Goal: Task Accomplishment & Management: Use online tool/utility

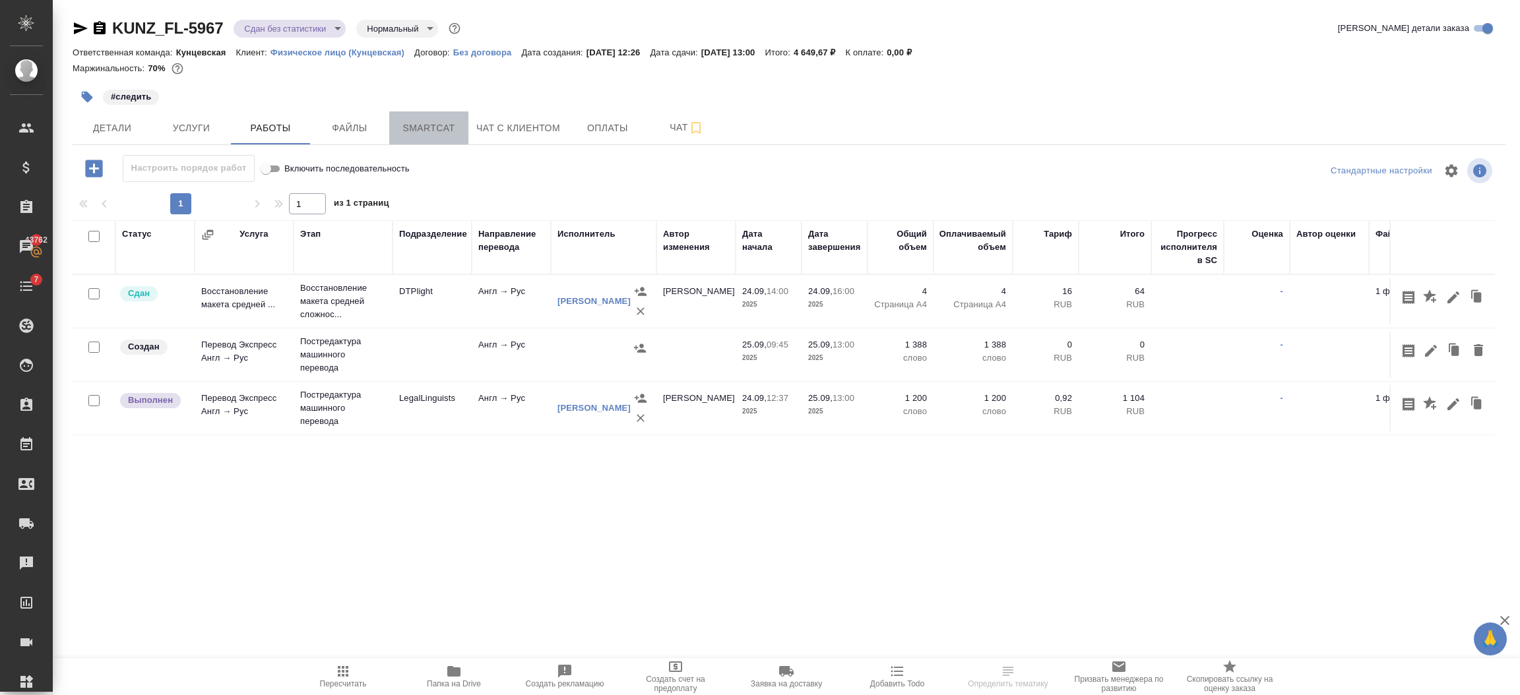
click at [436, 116] on button "Smartcat" at bounding box center [428, 128] width 79 height 33
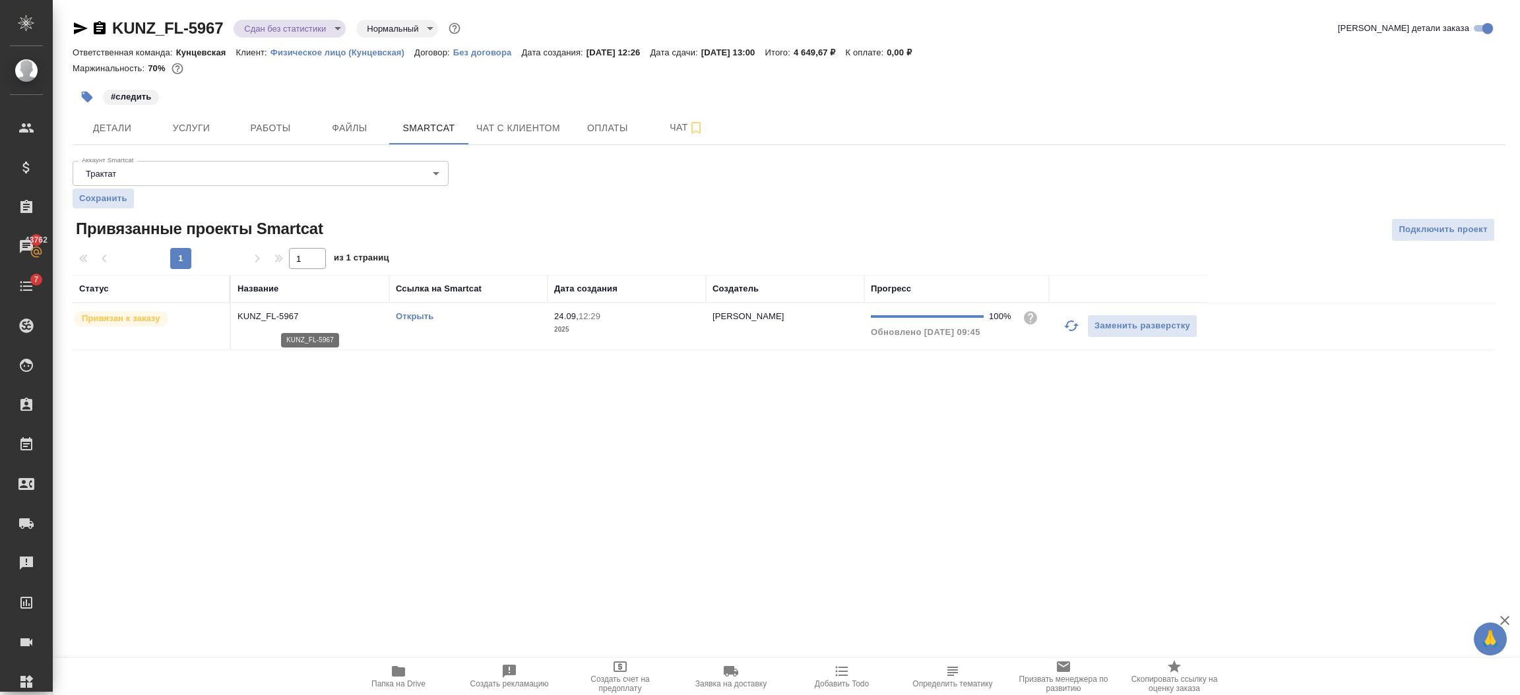
click at [272, 319] on p "KUNZ_FL-5967" at bounding box center [310, 316] width 145 height 13
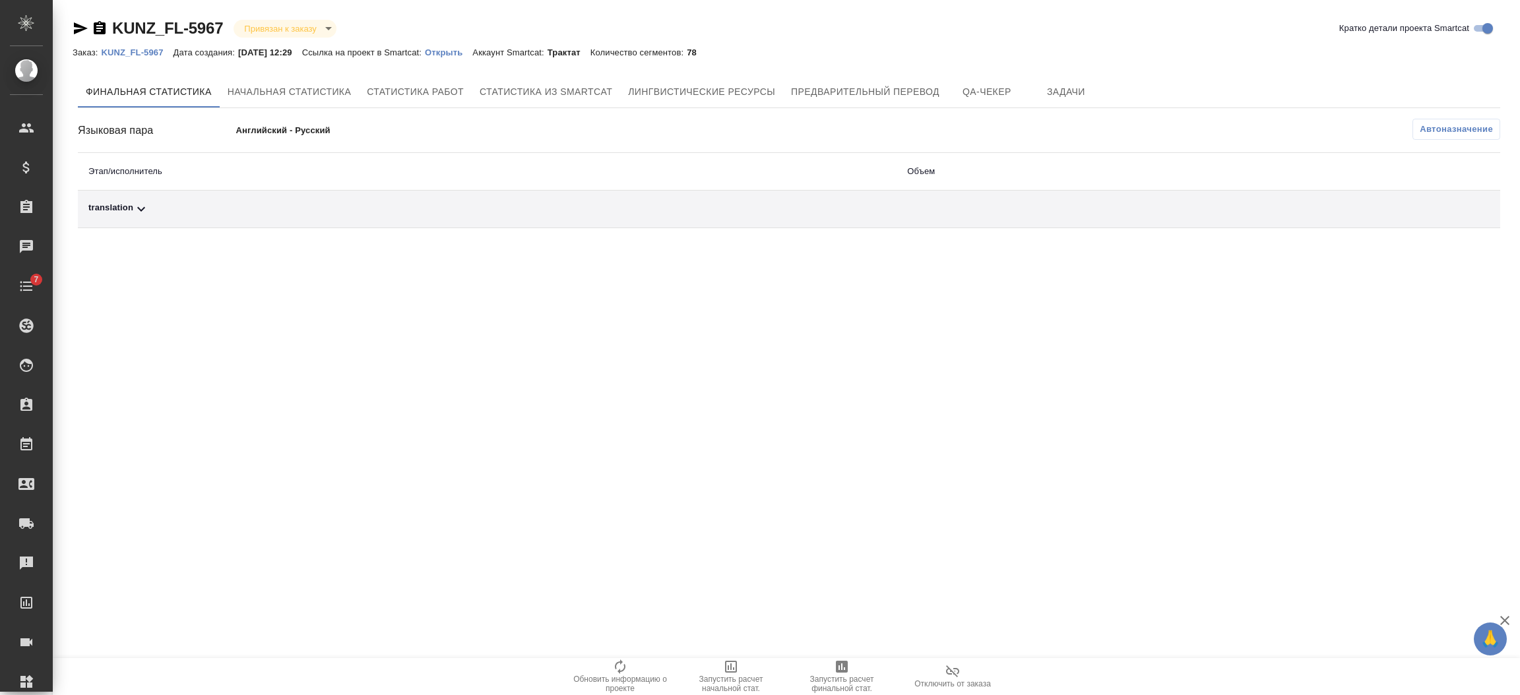
click at [1432, 126] on span "Автоназначение" at bounding box center [1456, 129] width 73 height 13
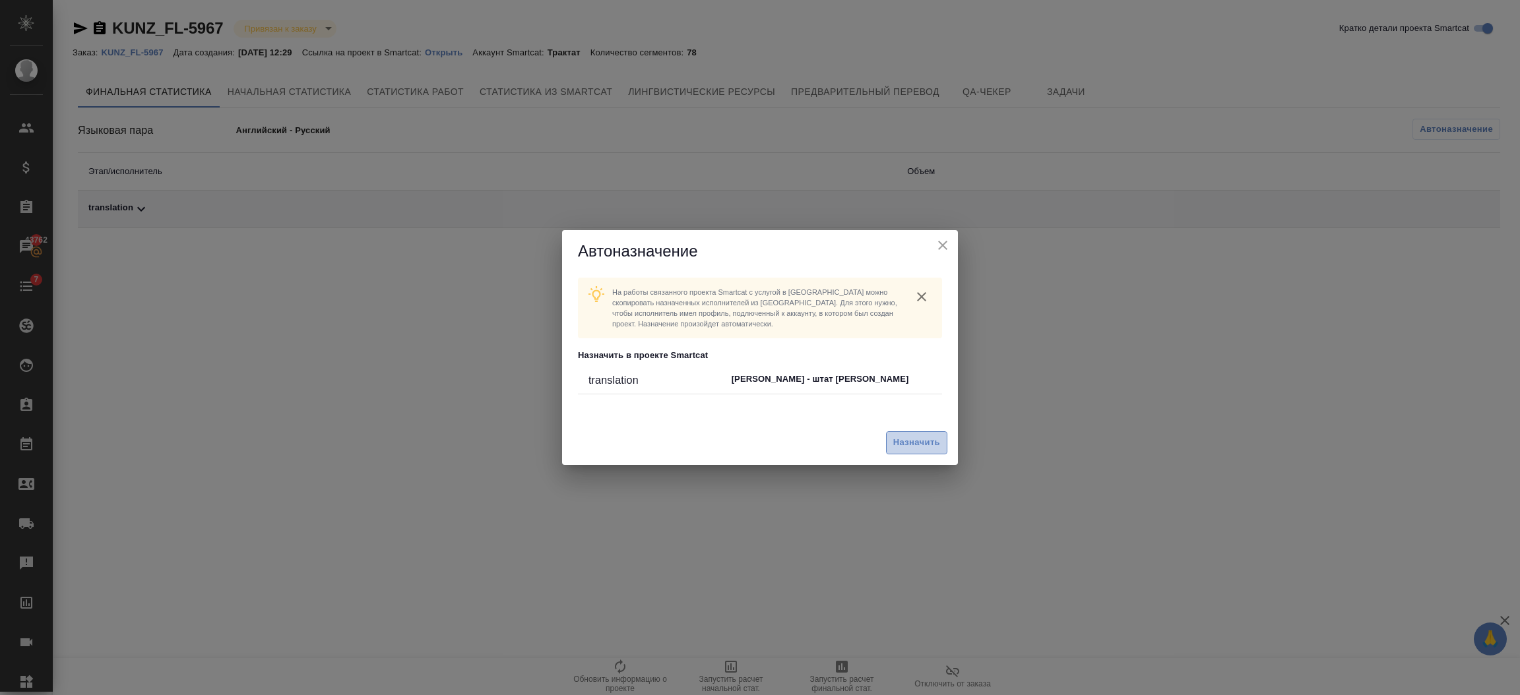
click at [930, 451] on button "Назначить" at bounding box center [916, 443] width 61 height 23
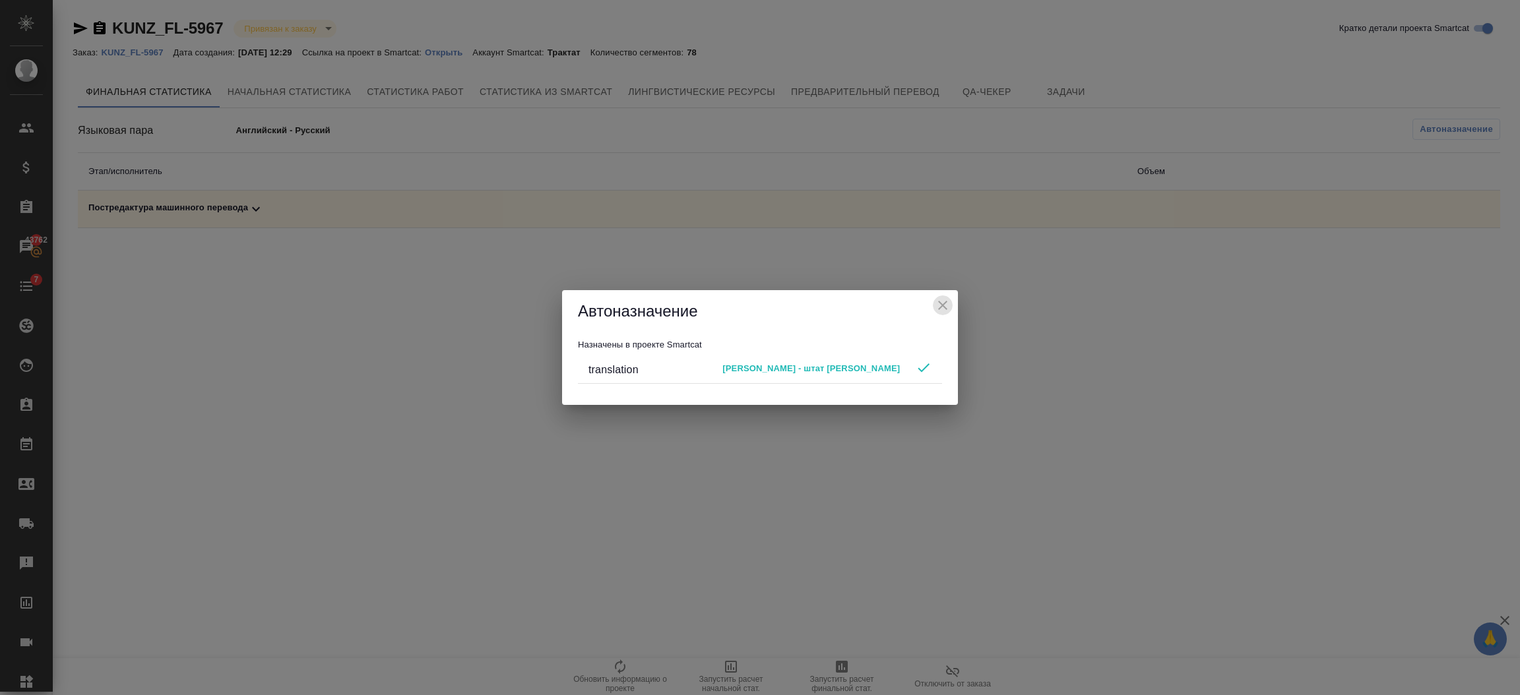
click at [941, 307] on icon "close" at bounding box center [942, 305] width 9 height 9
